Goal: Task Accomplishment & Management: Use online tool/utility

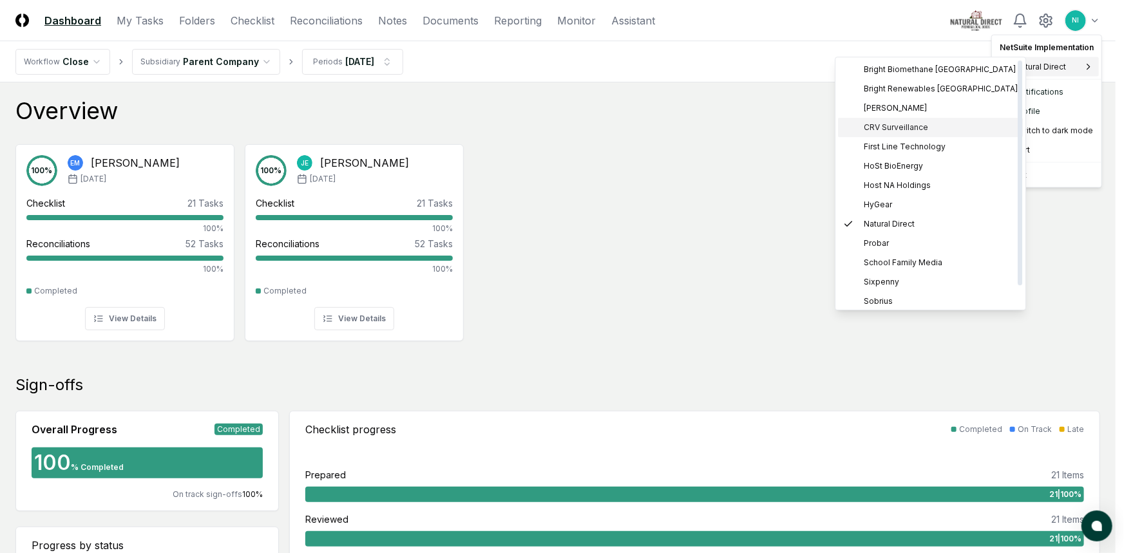
click at [881, 122] on span "CRV Surveillance" at bounding box center [896, 128] width 64 height 12
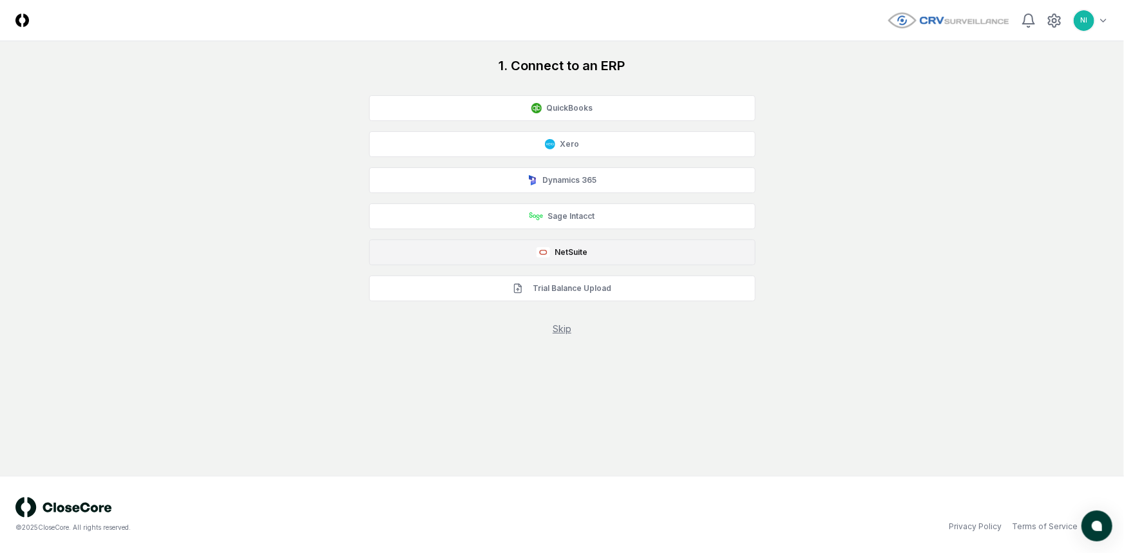
click at [502, 253] on button "NetSuite" at bounding box center [562, 253] width 387 height 26
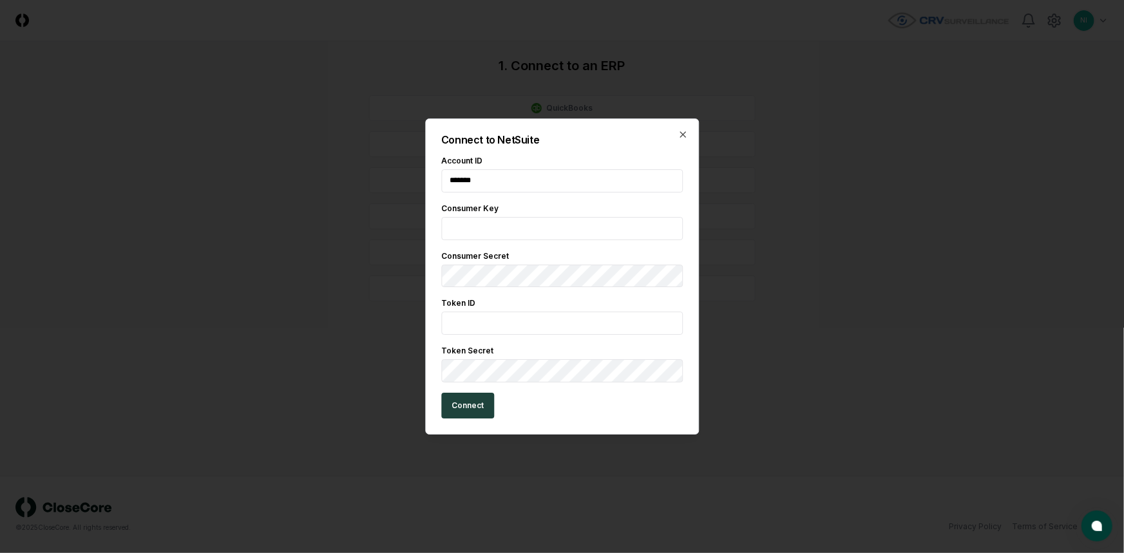
type input "*******"
click at [513, 225] on input "text" at bounding box center [562, 228] width 242 height 23
paste input "**********"
type input "**********"
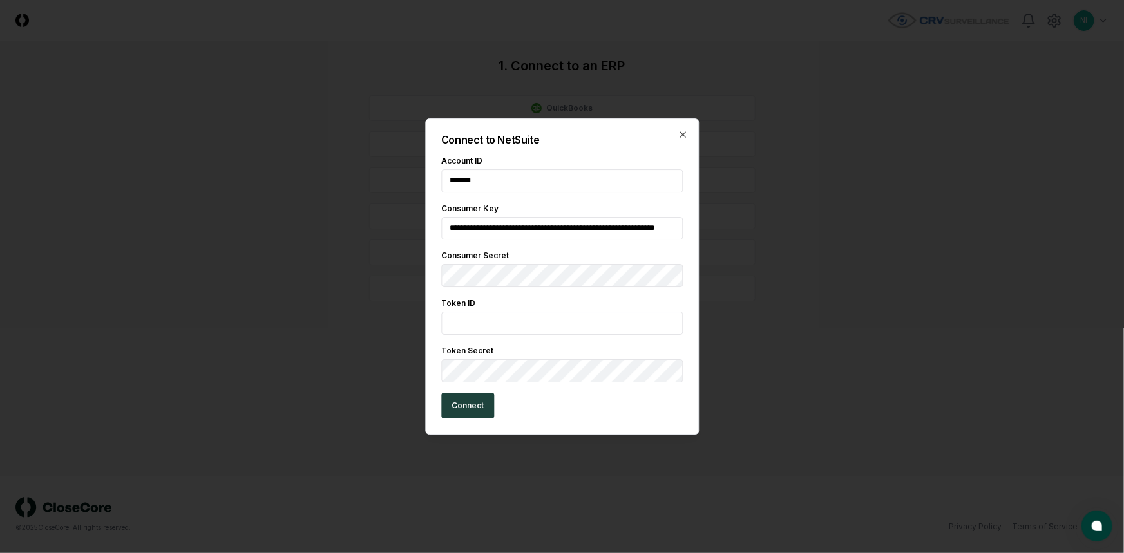
scroll to position [0, 0]
click at [633, 325] on input "text" at bounding box center [562, 323] width 242 height 23
paste input "**********"
type input "**********"
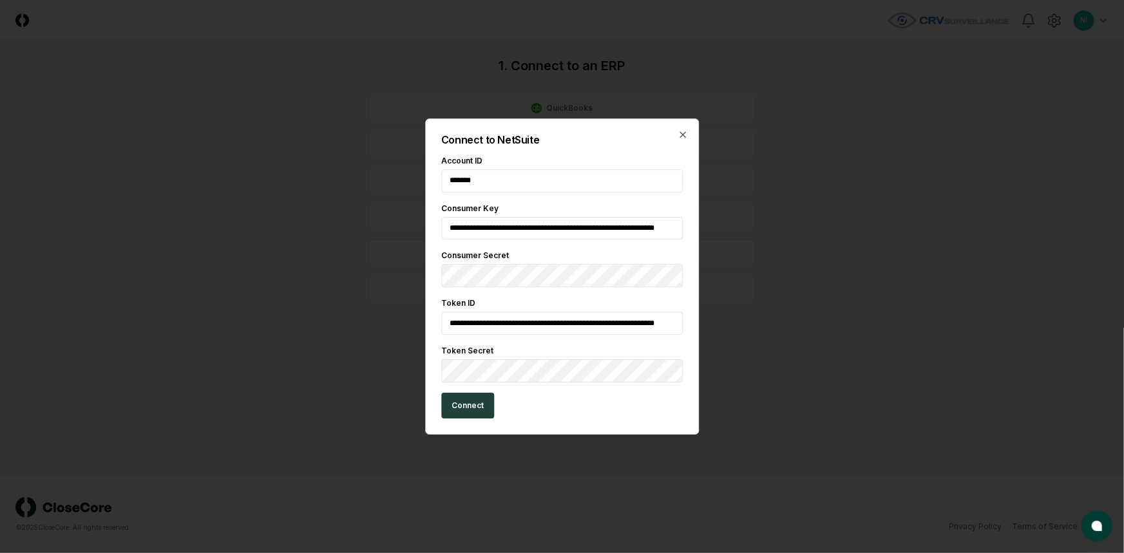
scroll to position [0, 53]
click at [472, 406] on button "Connect" at bounding box center [467, 406] width 53 height 26
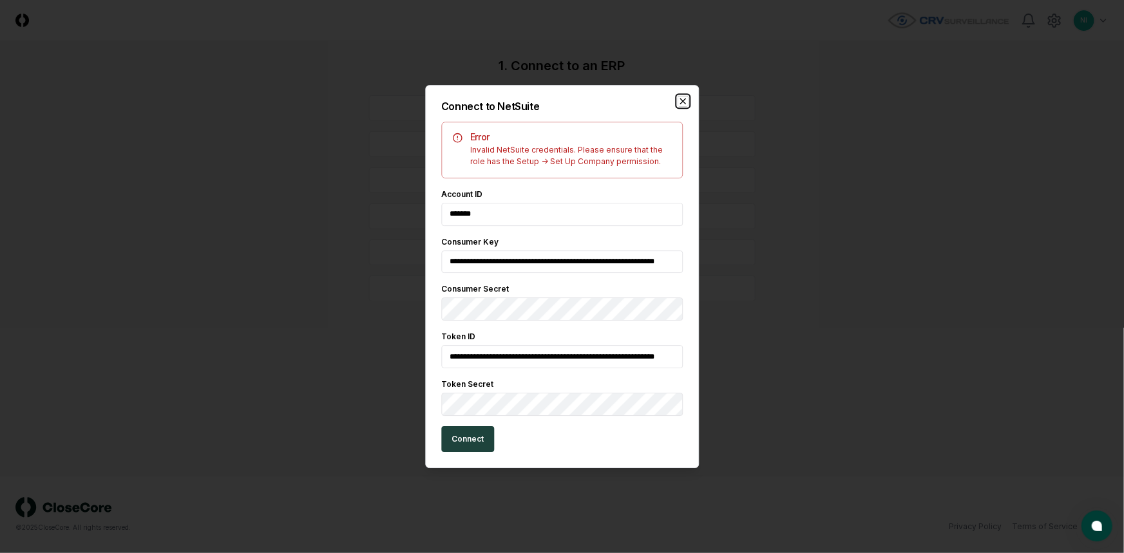
click at [686, 100] on icon "button" at bounding box center [683, 101] width 10 height 10
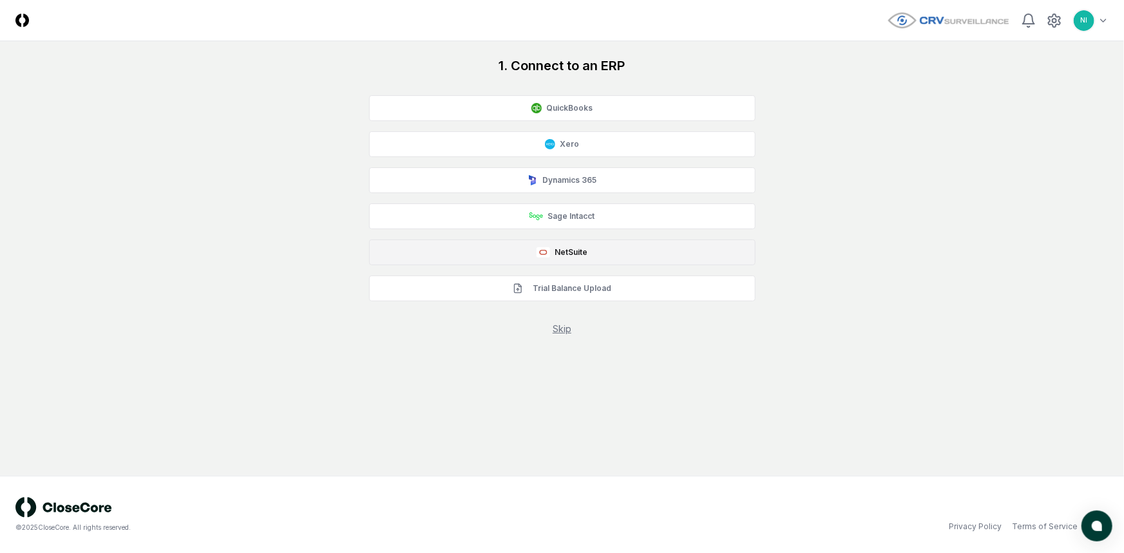
click at [475, 252] on button "NetSuite" at bounding box center [562, 253] width 387 height 26
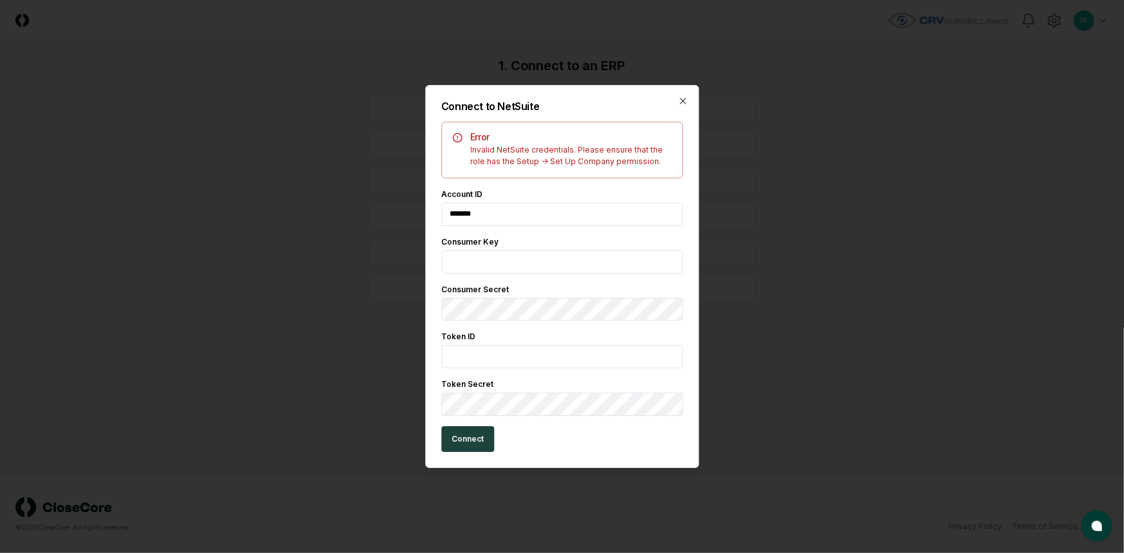
type input "*******"
click at [467, 261] on input "text" at bounding box center [562, 262] width 242 height 23
click at [550, 263] on input "text" at bounding box center [562, 262] width 242 height 23
paste input "**********"
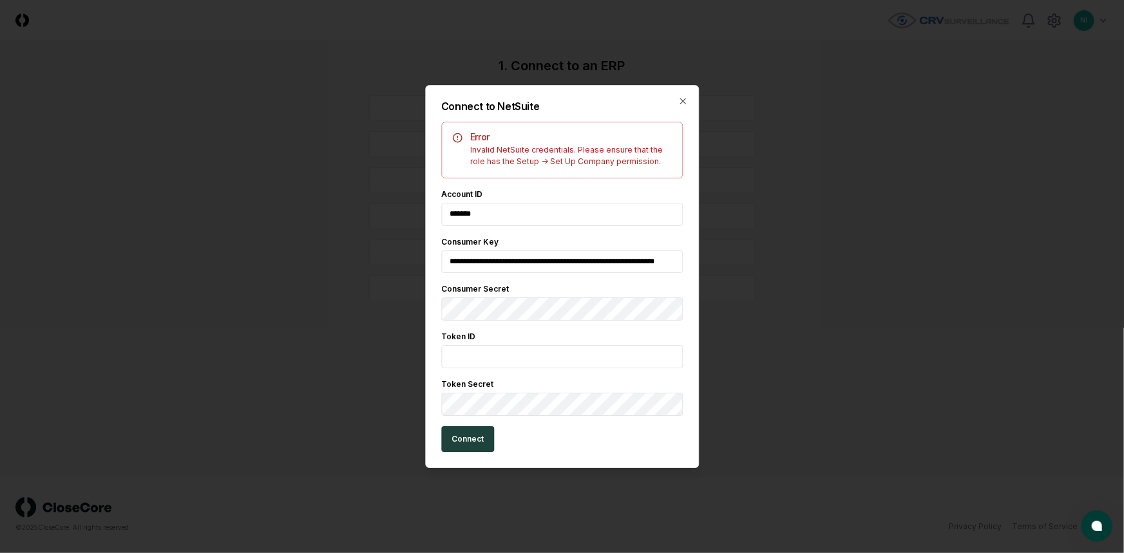
type input "**********"
click at [457, 361] on input "text" at bounding box center [562, 356] width 242 height 23
paste input "**********"
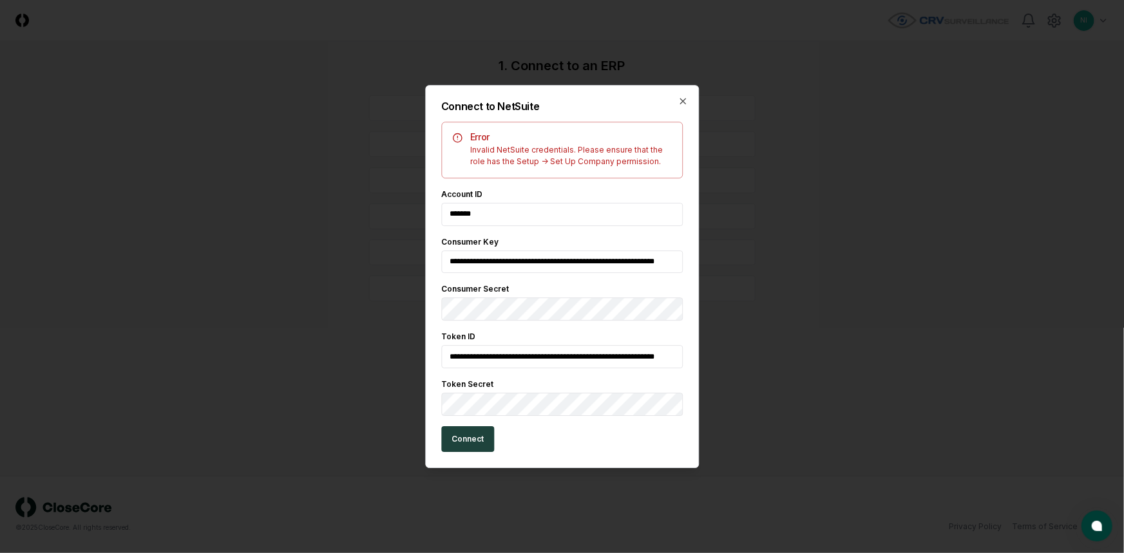
type input "**********"
click at [465, 445] on button "Connect" at bounding box center [467, 440] width 53 height 26
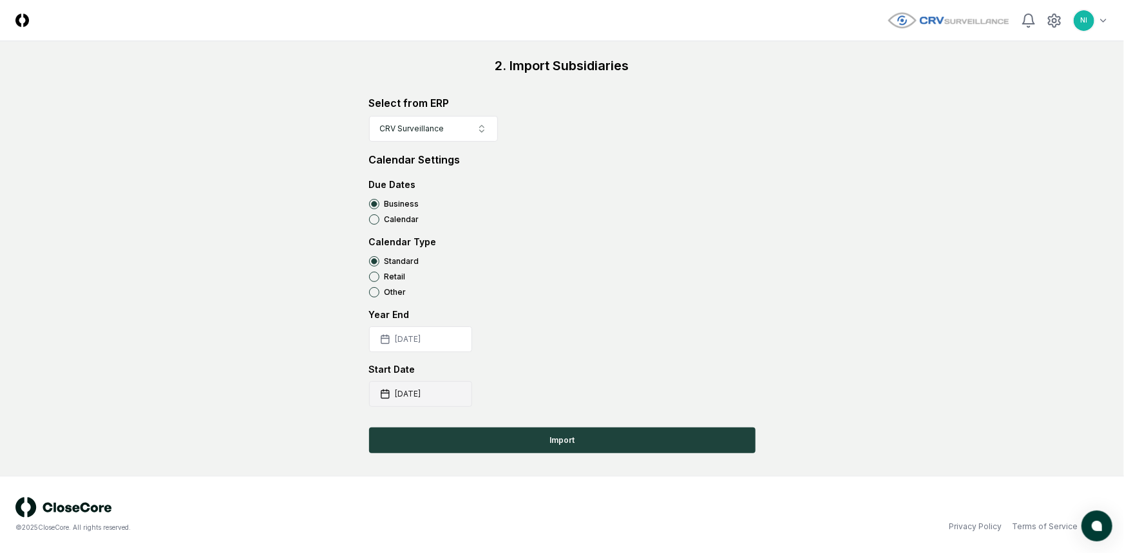
click at [421, 394] on button "2025-08-01" at bounding box center [420, 394] width 103 height 26
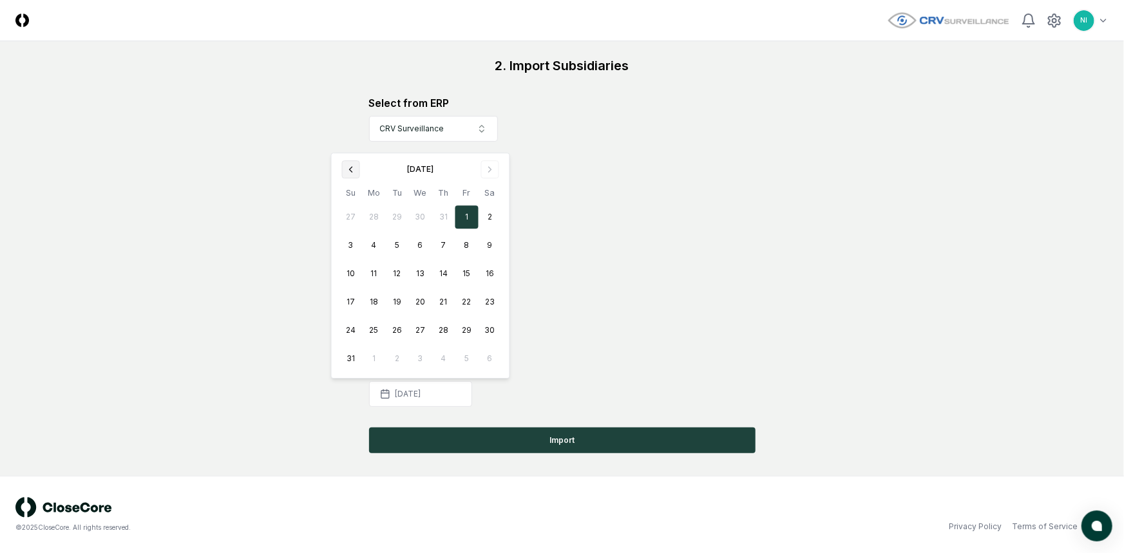
click at [345, 172] on button "Go to previous month" at bounding box center [351, 169] width 18 height 18
click at [393, 243] on button "1" at bounding box center [397, 245] width 23 height 23
click at [640, 330] on div "Year End 2025-12-31" at bounding box center [562, 330] width 387 height 44
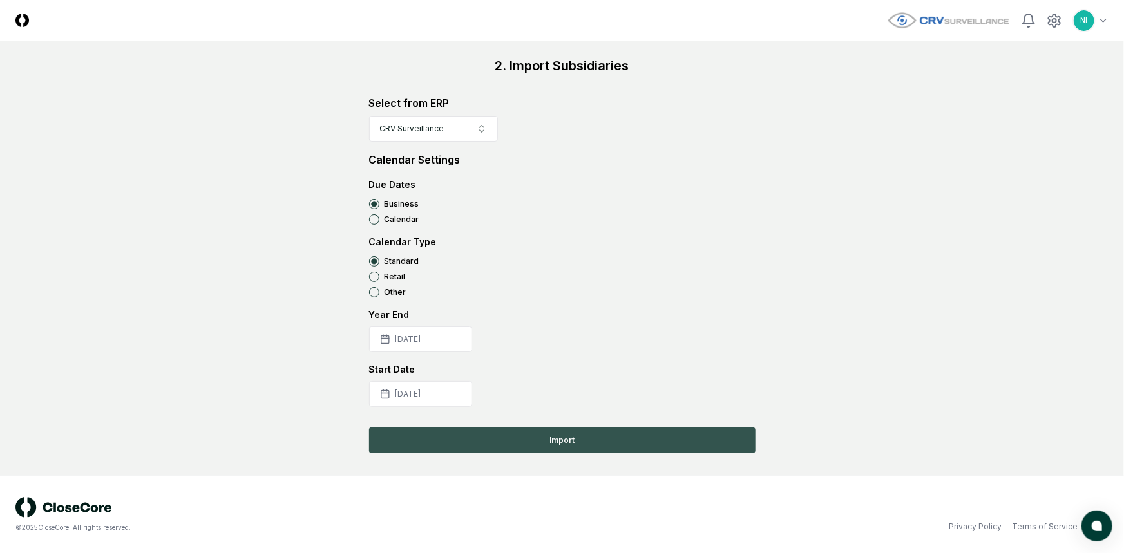
click at [577, 440] on button "Import" at bounding box center [562, 441] width 387 height 26
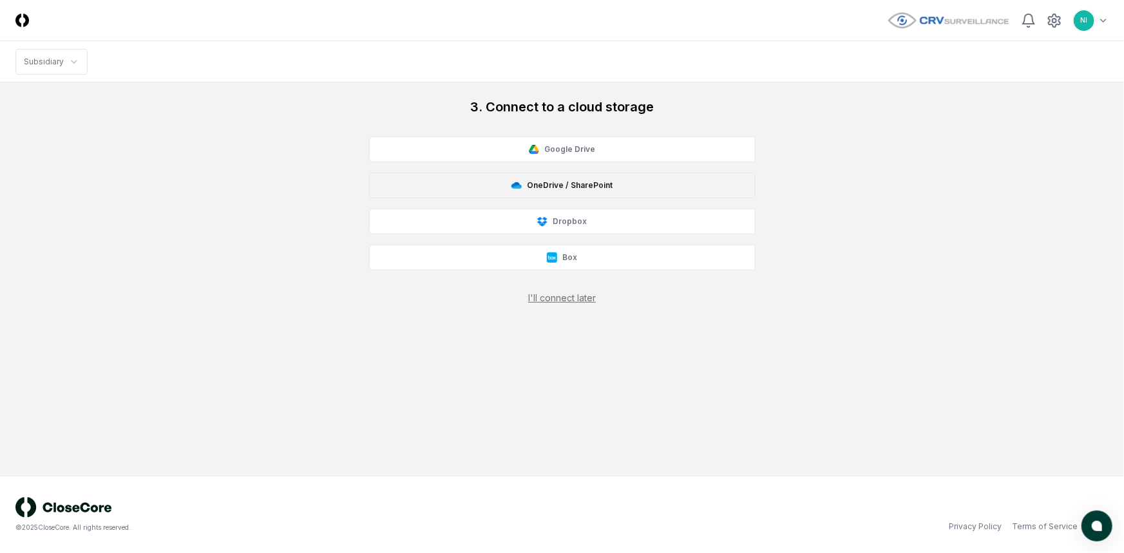
click at [568, 182] on button "OneDrive / SharePoint" at bounding box center [562, 186] width 387 height 26
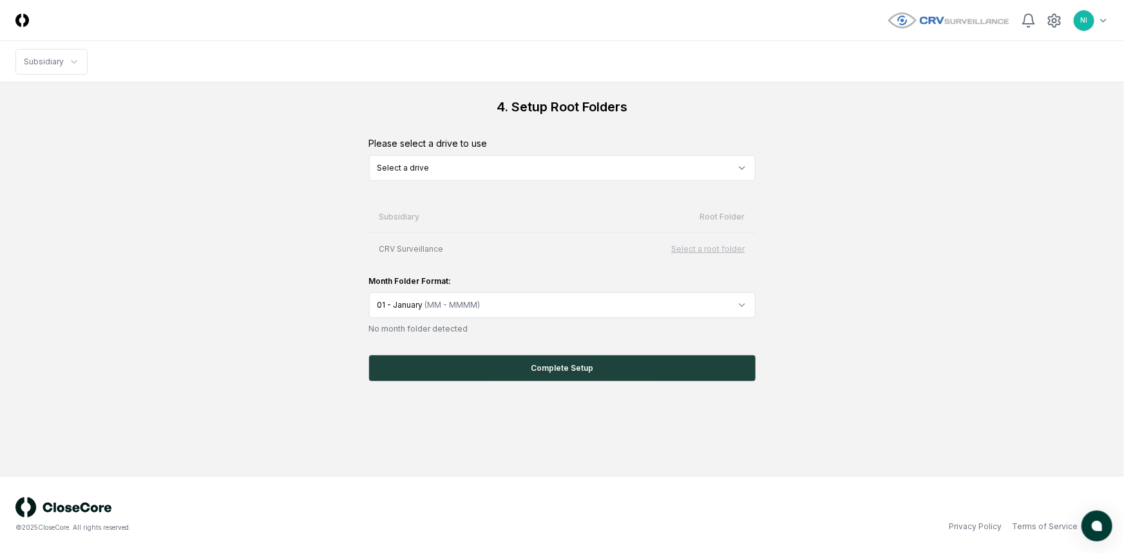
click at [508, 169] on html "CloseCore Toggle navigation menu NI Toggle user menu Subsidiary 4. Setup Root F…" at bounding box center [562, 276] width 1124 height 553
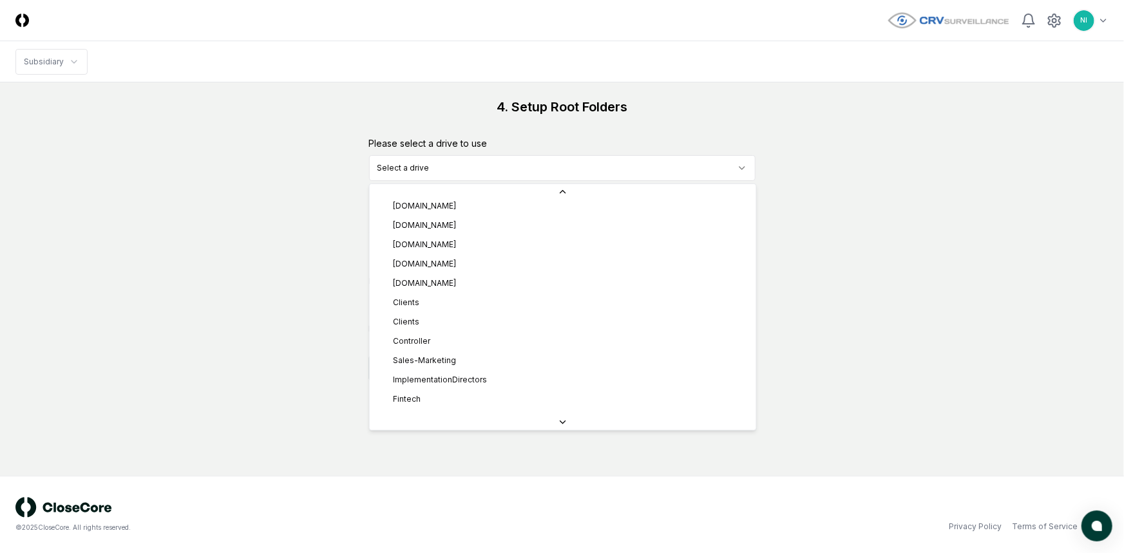
scroll to position [644, 0]
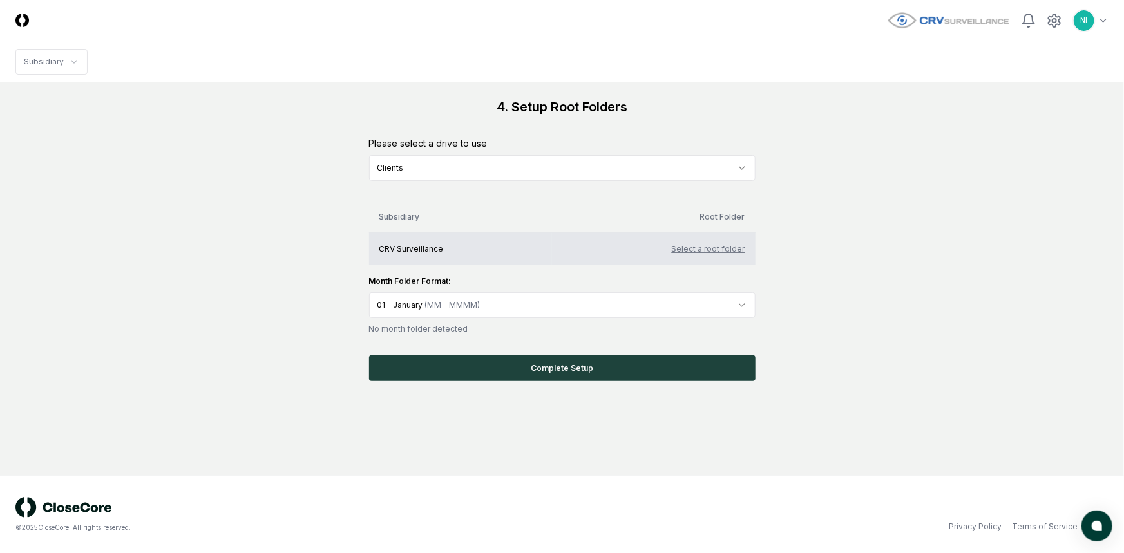
click at [700, 244] on button "Select a root folder" at bounding box center [708, 250] width 73 height 12
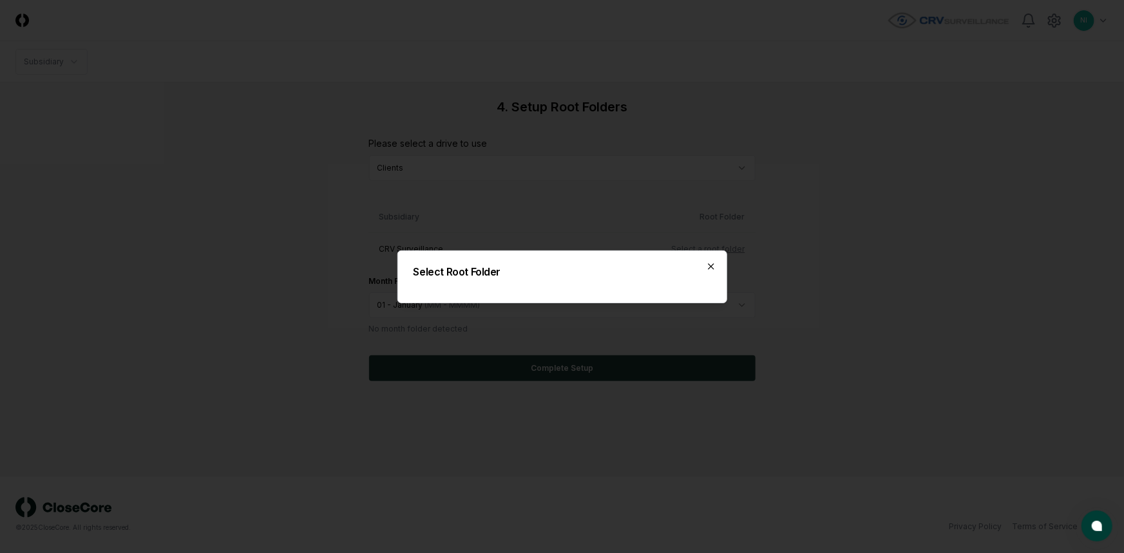
click at [710, 267] on icon "button" at bounding box center [711, 266] width 5 height 5
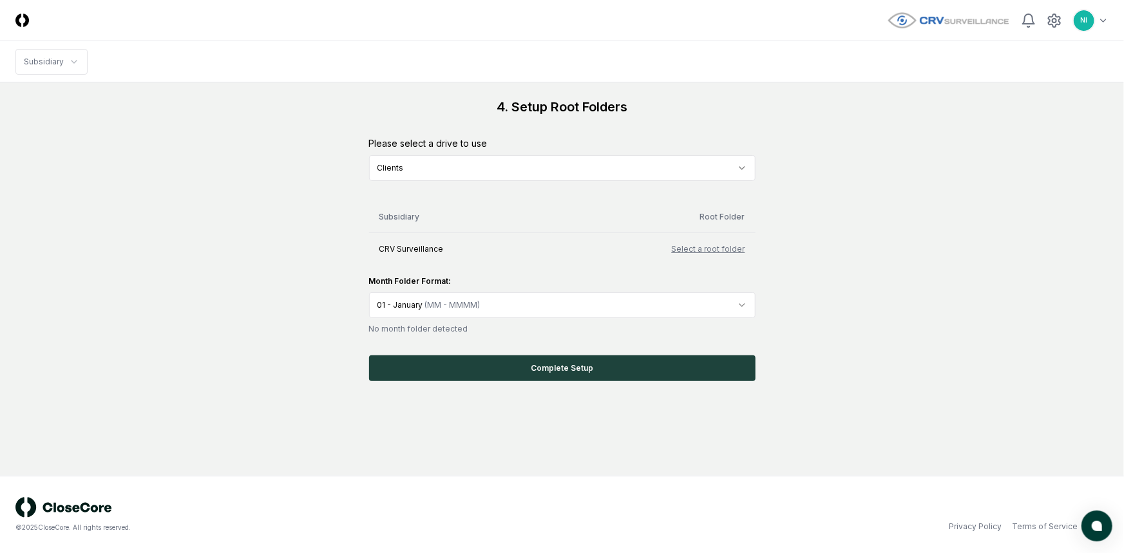
click at [528, 172] on html "CloseCore Toggle navigation menu NI Toggle user menu Subsidiary 4. Setup Root F…" at bounding box center [562, 276] width 1124 height 553
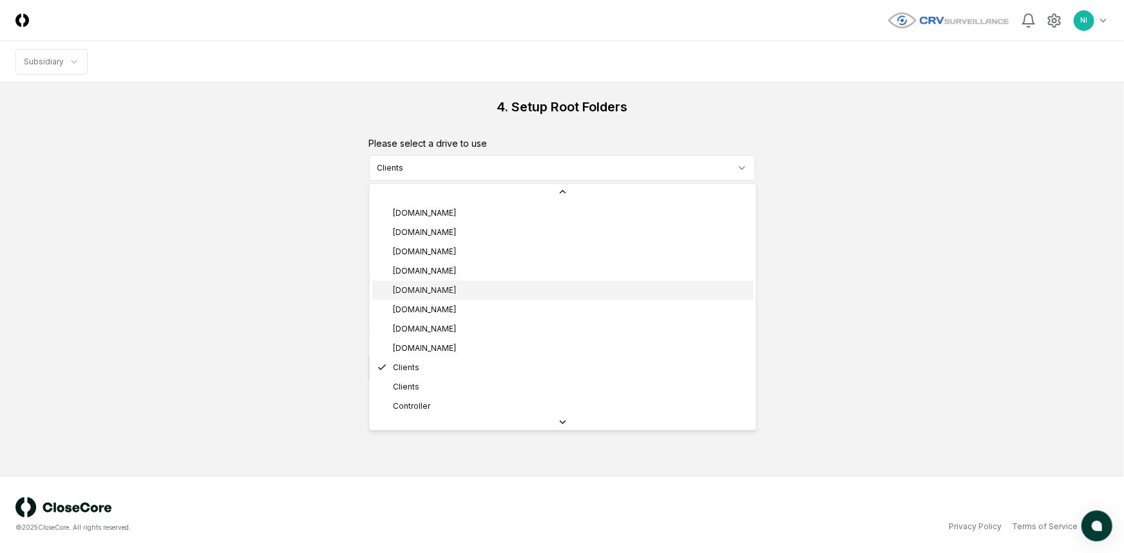
scroll to position [599, 0]
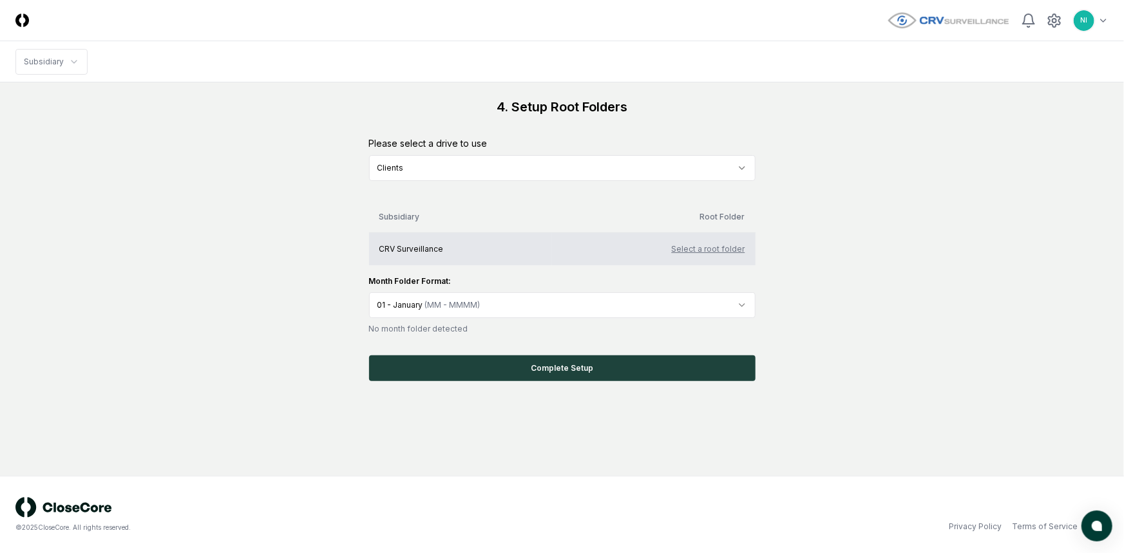
click at [722, 249] on button "Select a root folder" at bounding box center [708, 250] width 73 height 12
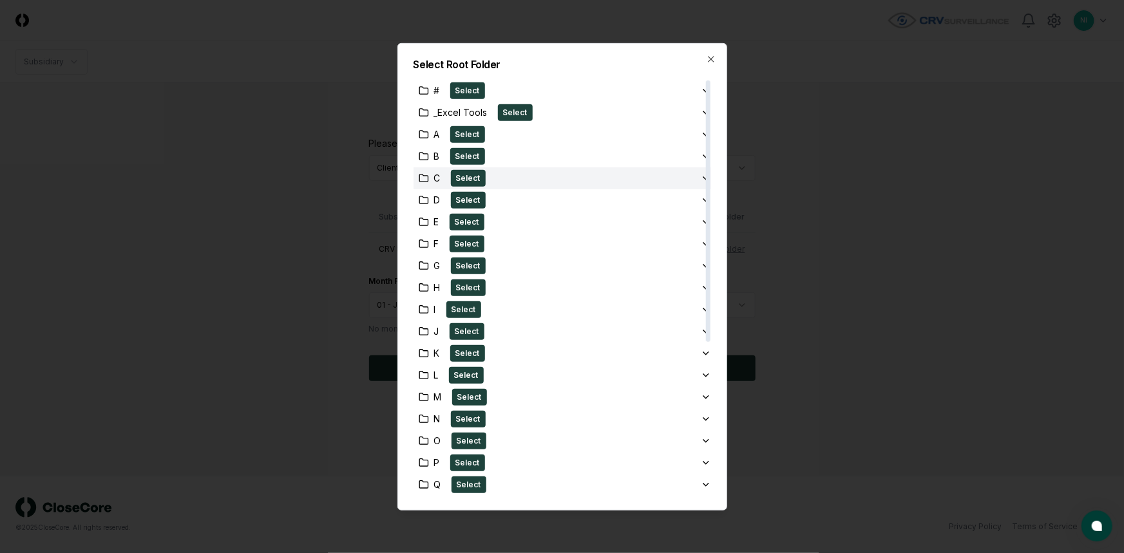
click at [425, 177] on icon "button" at bounding box center [424, 178] width 10 height 10
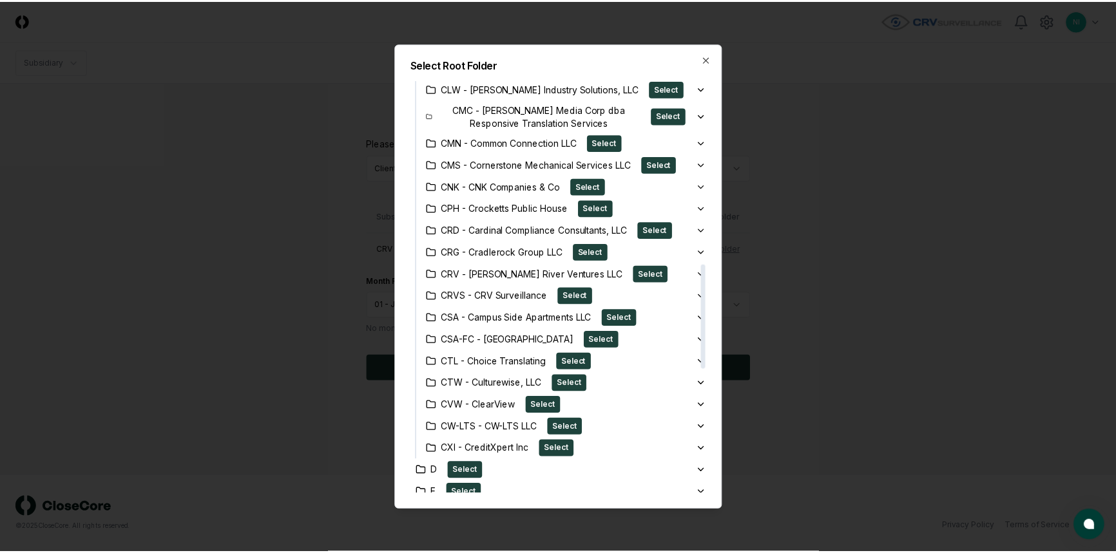
scroll to position [761, 0]
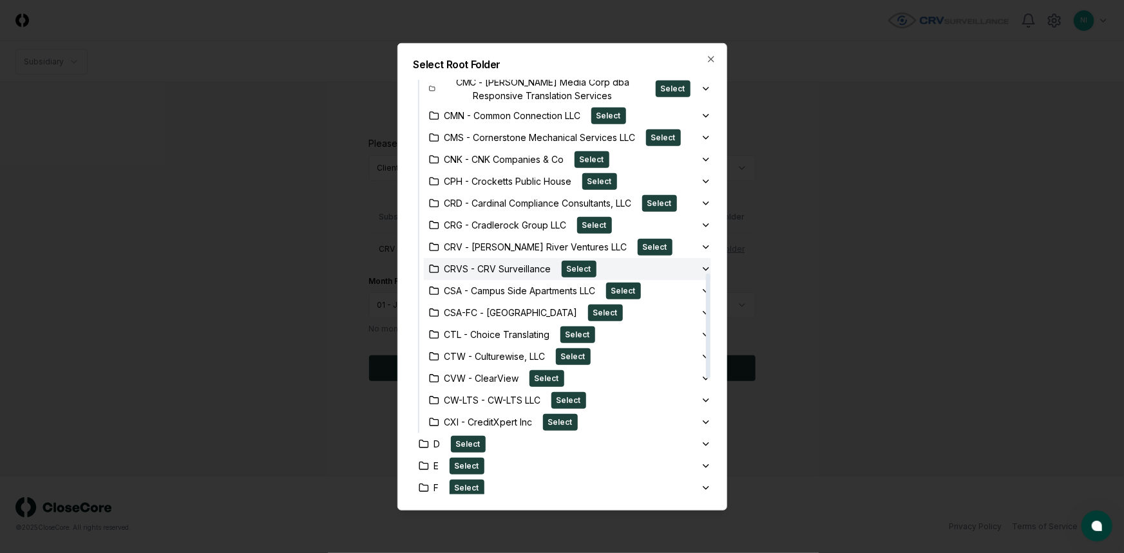
click at [430, 264] on icon "button" at bounding box center [434, 269] width 10 height 10
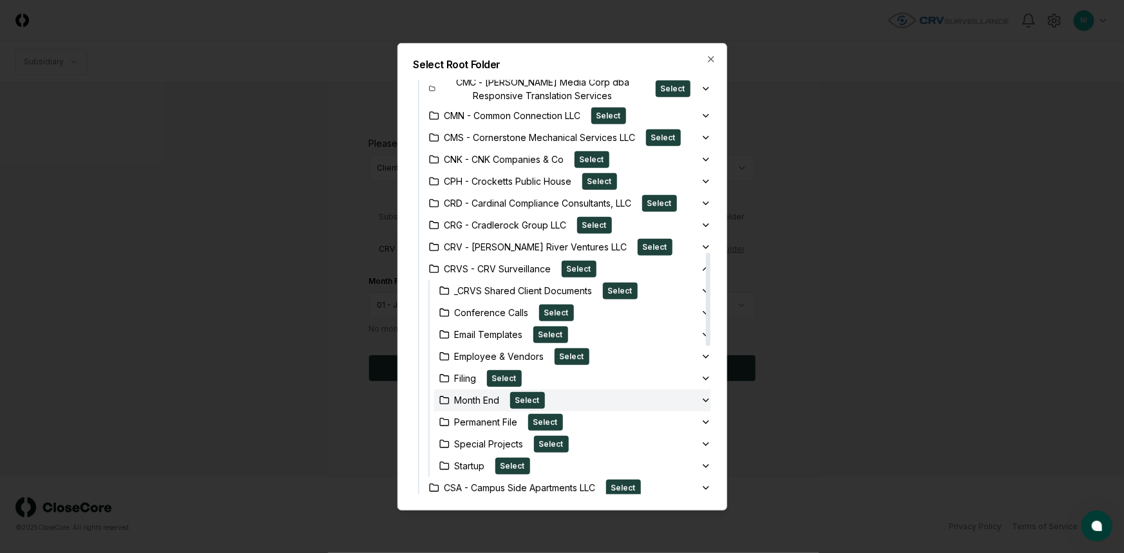
click at [459, 394] on div "Month End" at bounding box center [469, 401] width 61 height 14
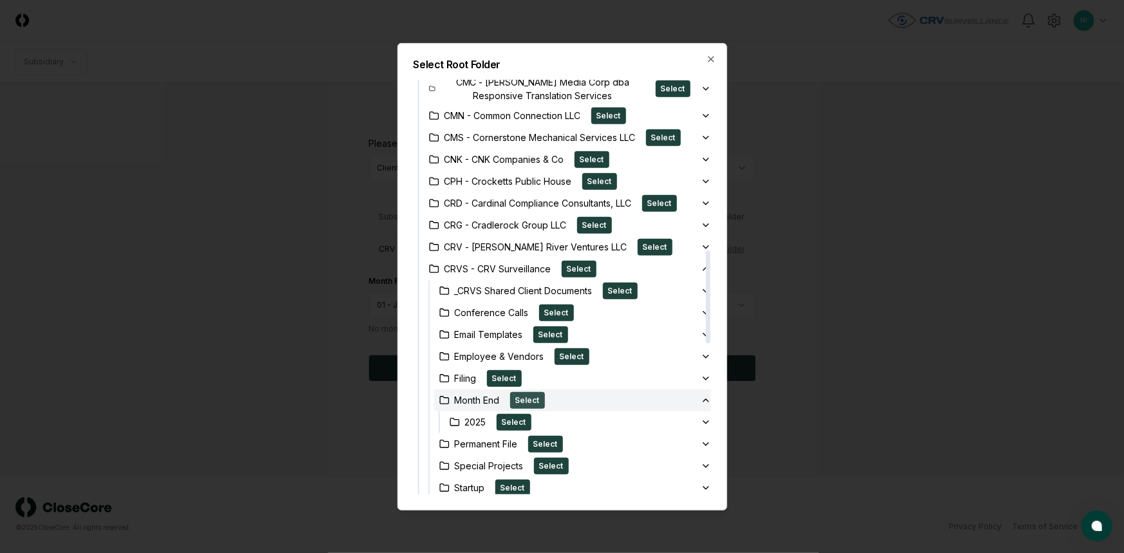
click at [526, 392] on button "Select" at bounding box center [527, 400] width 35 height 17
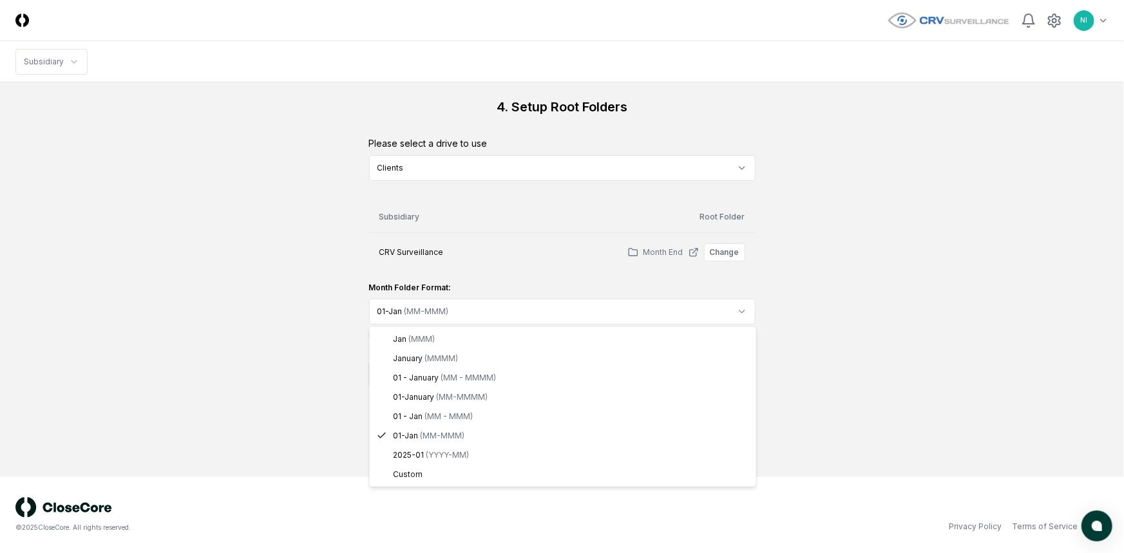
click at [467, 317] on html "CloseCore Toggle navigation menu NI Toggle user menu Subsidiary 4. Setup Root F…" at bounding box center [562, 276] width 1124 height 553
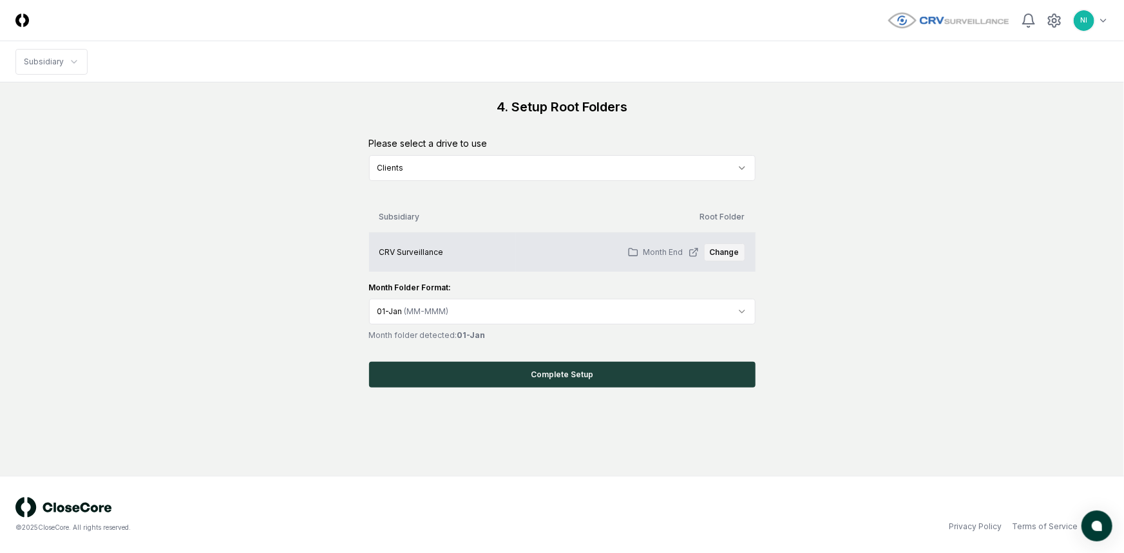
click at [716, 255] on button "Change" at bounding box center [724, 253] width 41 height 18
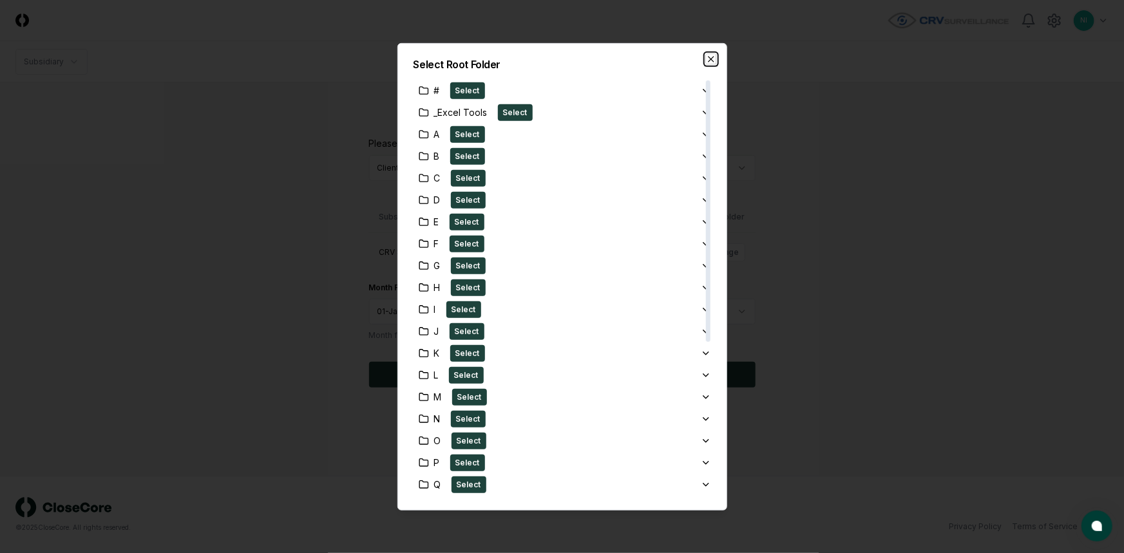
click at [709, 59] on icon "button" at bounding box center [711, 58] width 10 height 10
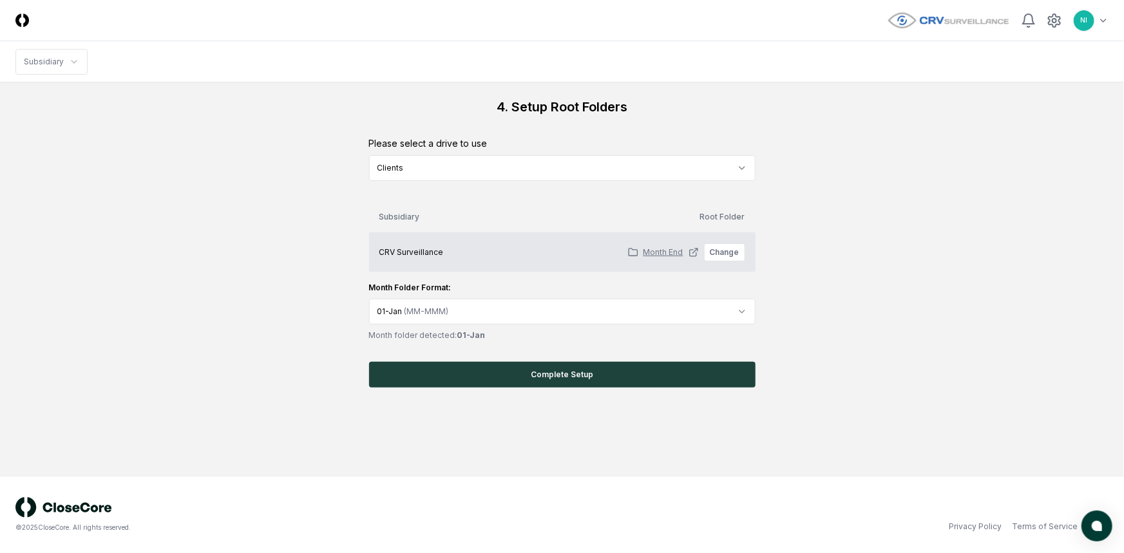
click at [669, 251] on link "Month End" at bounding box center [663, 253] width 71 height 12
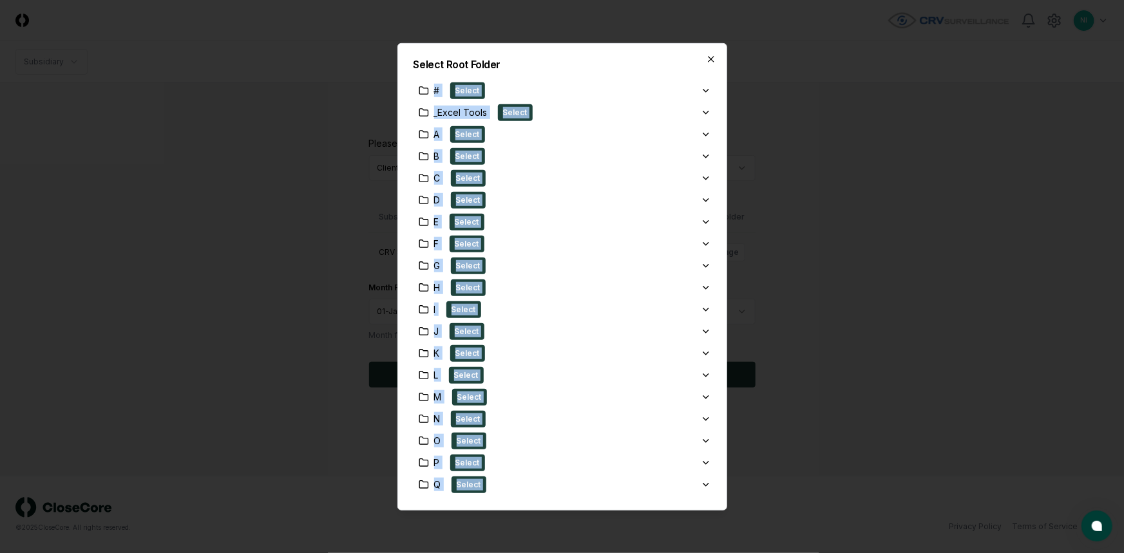
click at [707, 54] on div "Select Root Folder # Select _Excel Tools Select A Select B Select C Select D Se…" at bounding box center [563, 277] width 330 height 468
click at [713, 61] on icon "button" at bounding box center [711, 58] width 5 height 5
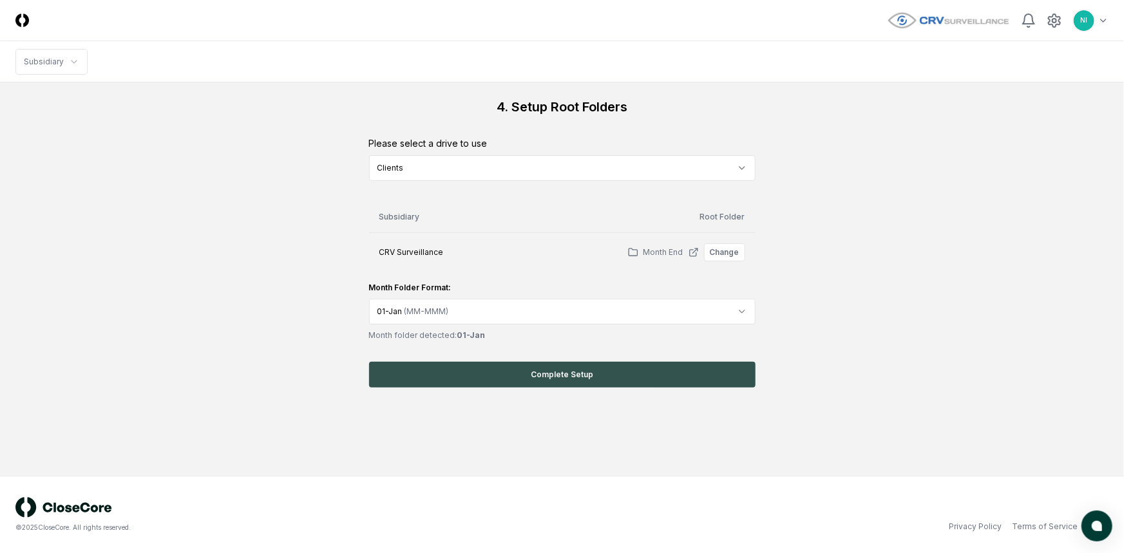
click at [575, 376] on button "Complete Setup" at bounding box center [562, 375] width 387 height 26
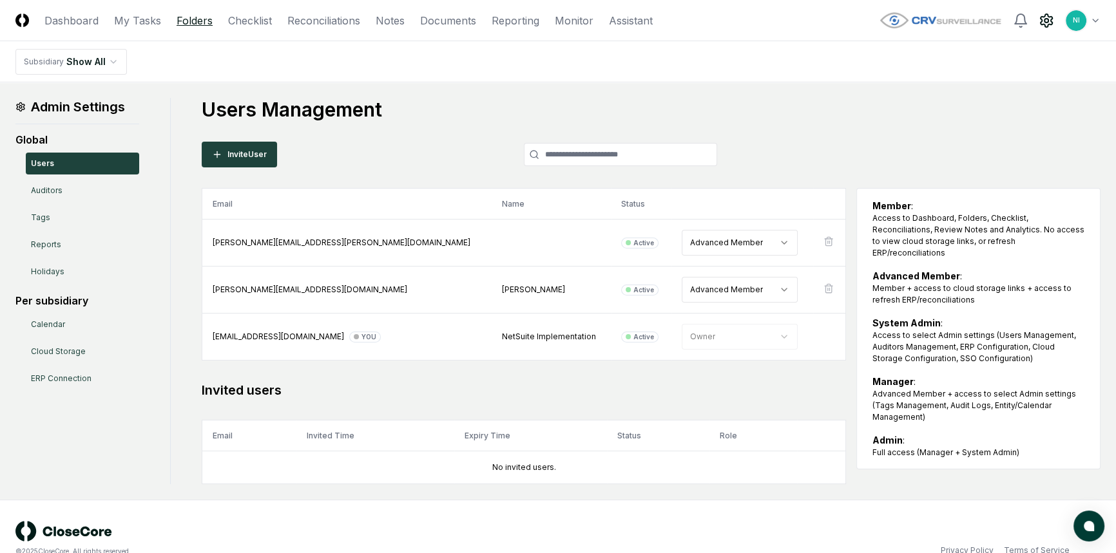
click at [191, 21] on link "Folders" at bounding box center [195, 20] width 36 height 15
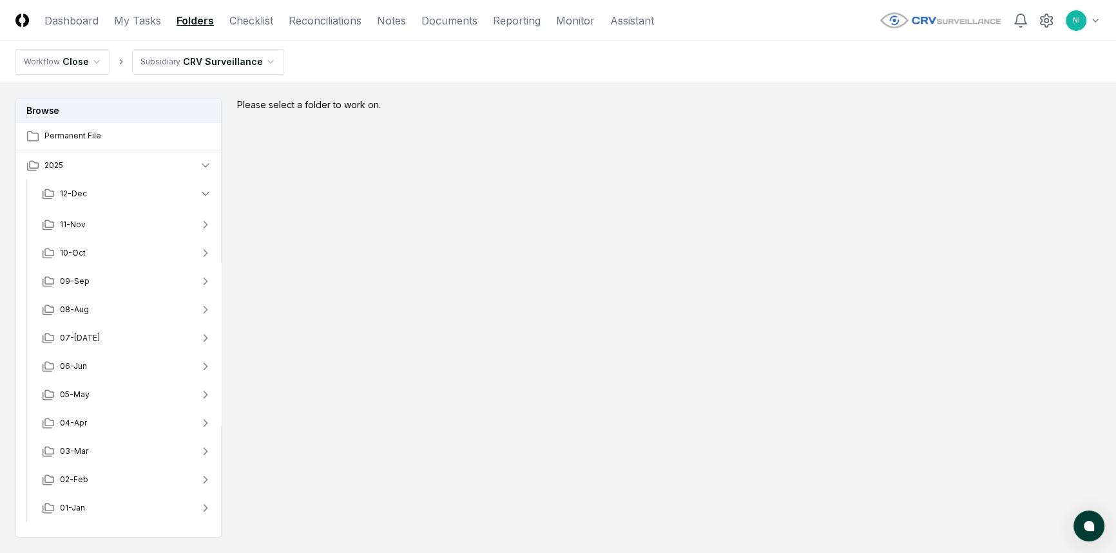
drag, startPoint x: 1050, startPoint y: 24, endPoint x: 1039, endPoint y: 39, distance: 18.3
click at [1051, 24] on icon at bounding box center [1047, 20] width 12 height 13
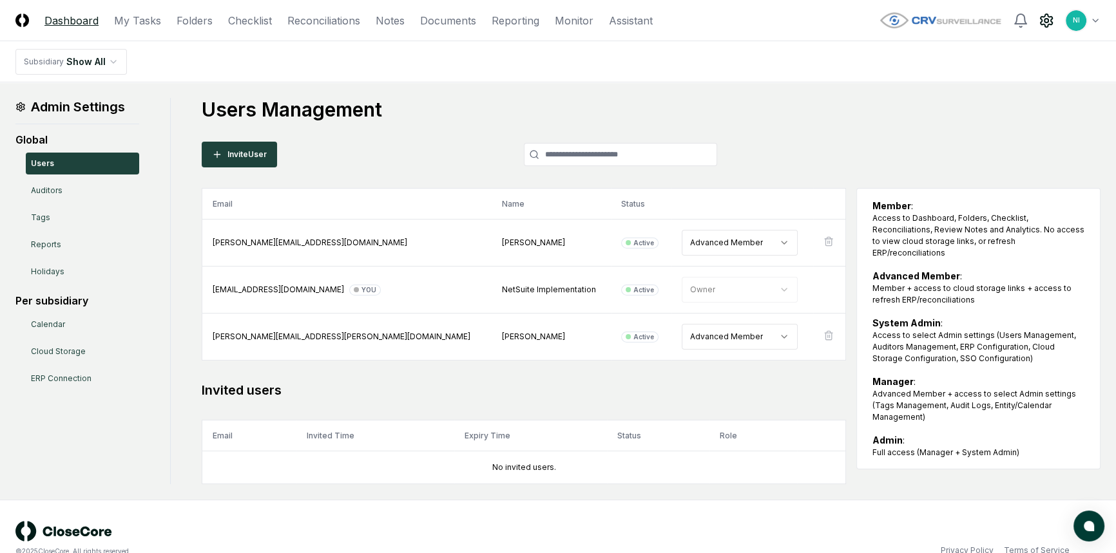
click at [86, 24] on link "Dashboard" at bounding box center [71, 20] width 54 height 15
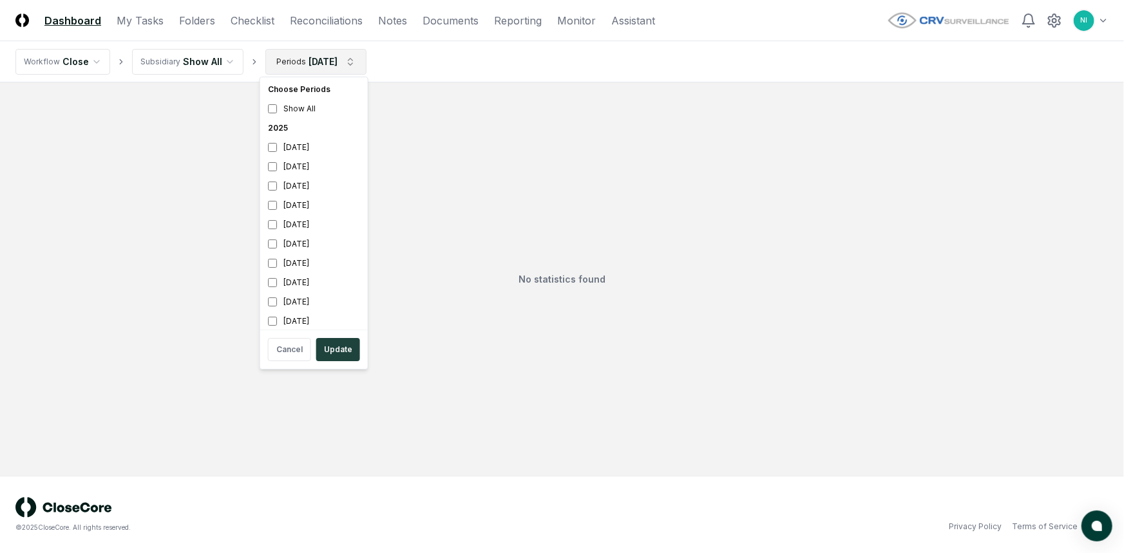
click at [328, 58] on html "CloseCore Dashboard My Tasks Folders Checklist Reconciliations Notes Documents …" at bounding box center [562, 276] width 1124 height 553
click at [314, 240] on div "July 2025" at bounding box center [314, 244] width 102 height 19
click at [279, 221] on div "August 2025" at bounding box center [314, 221] width 102 height 19
click at [337, 348] on button "Update" at bounding box center [338, 349] width 44 height 23
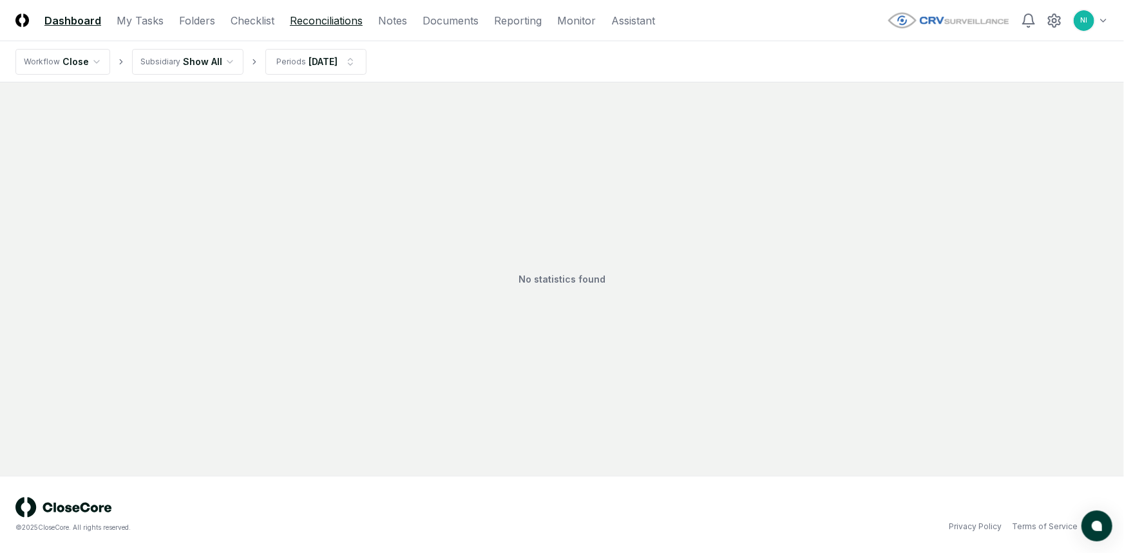
click at [325, 13] on link "Reconciliations" at bounding box center [326, 20] width 73 height 15
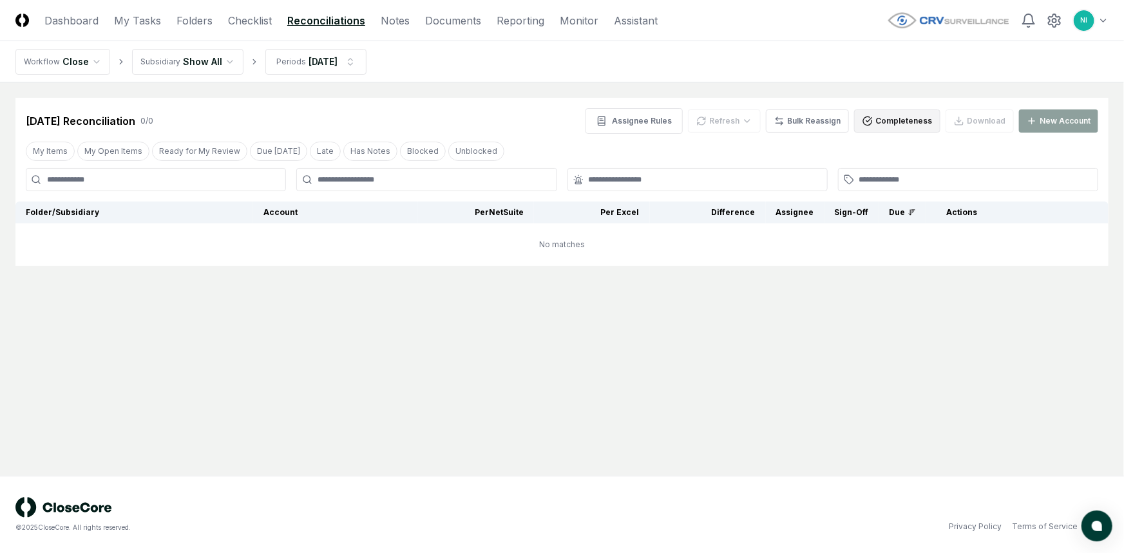
click at [905, 130] on button "Completeness" at bounding box center [897, 121] width 86 height 23
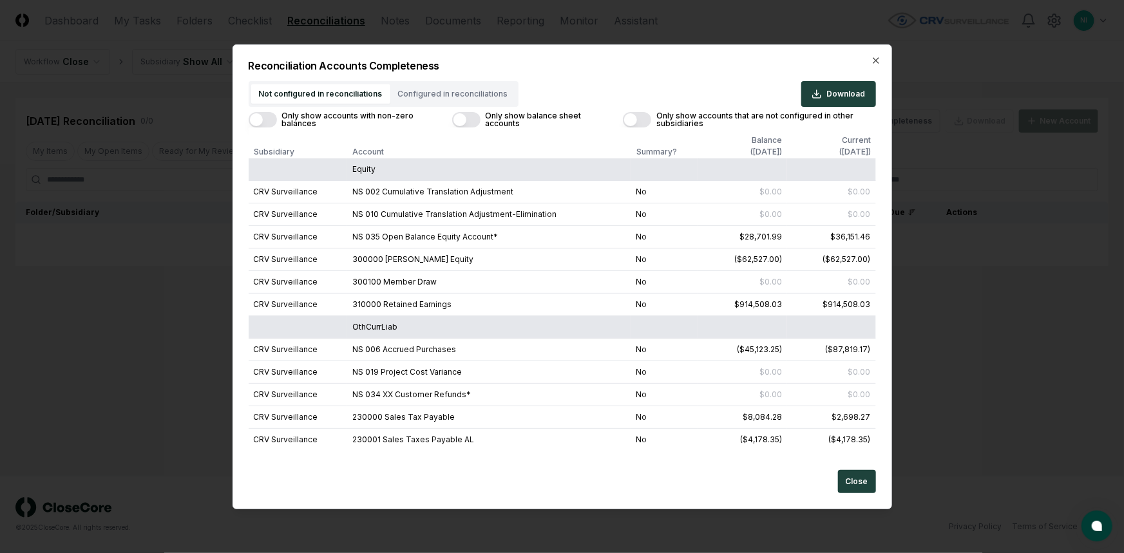
click at [476, 118] on button "Only show balance sheet accounts" at bounding box center [466, 119] width 28 height 15
click at [459, 118] on button "Only show balance sheet accounts" at bounding box center [466, 119] width 28 height 15
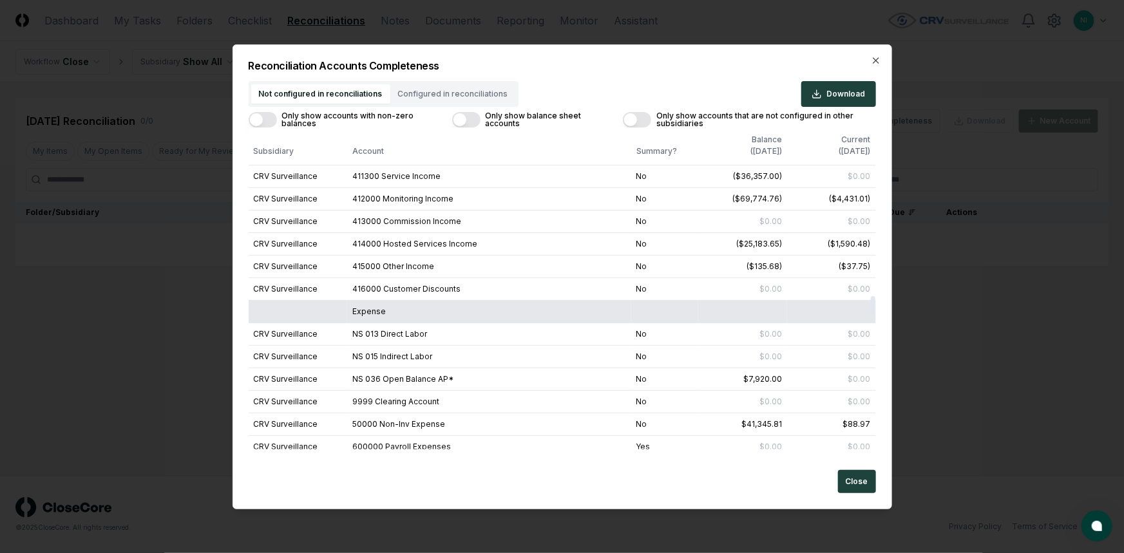
scroll to position [2928, 0]
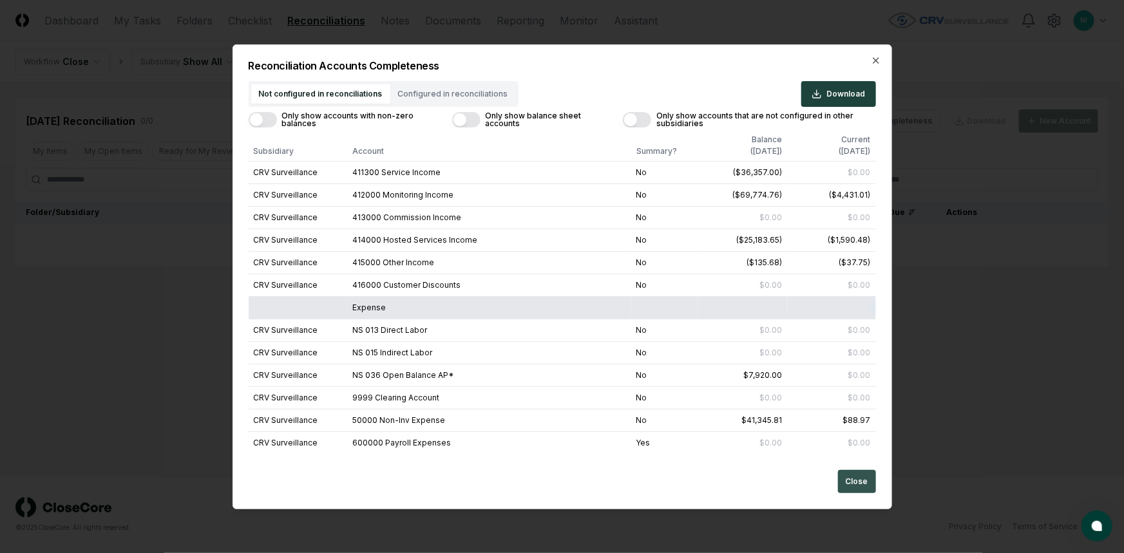
click at [854, 486] on button "Close" at bounding box center [857, 481] width 38 height 23
